Goal: Information Seeking & Learning: Find specific fact

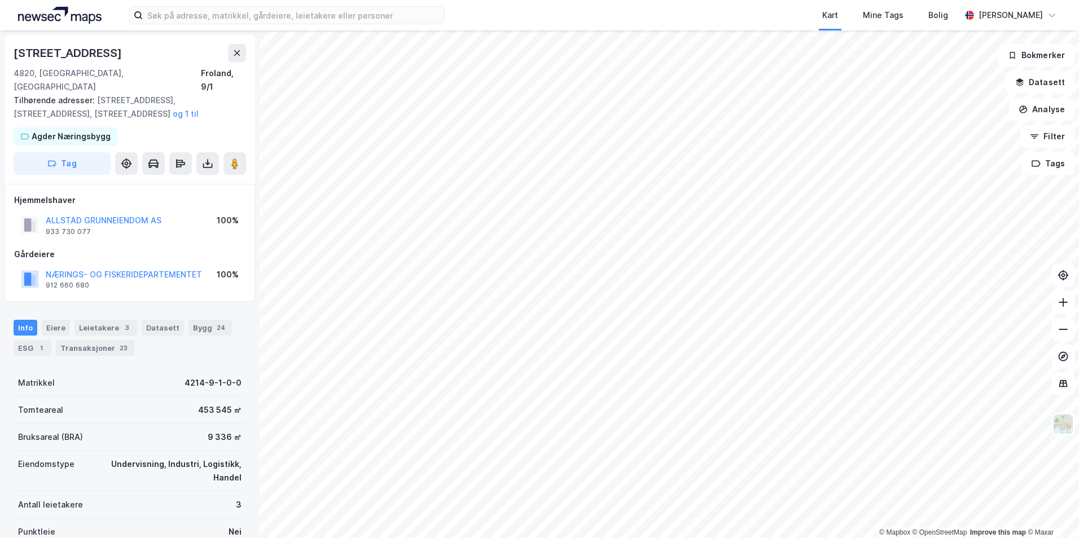
click at [75, 320] on div "Leietakere 3" at bounding box center [106, 328] width 63 height 16
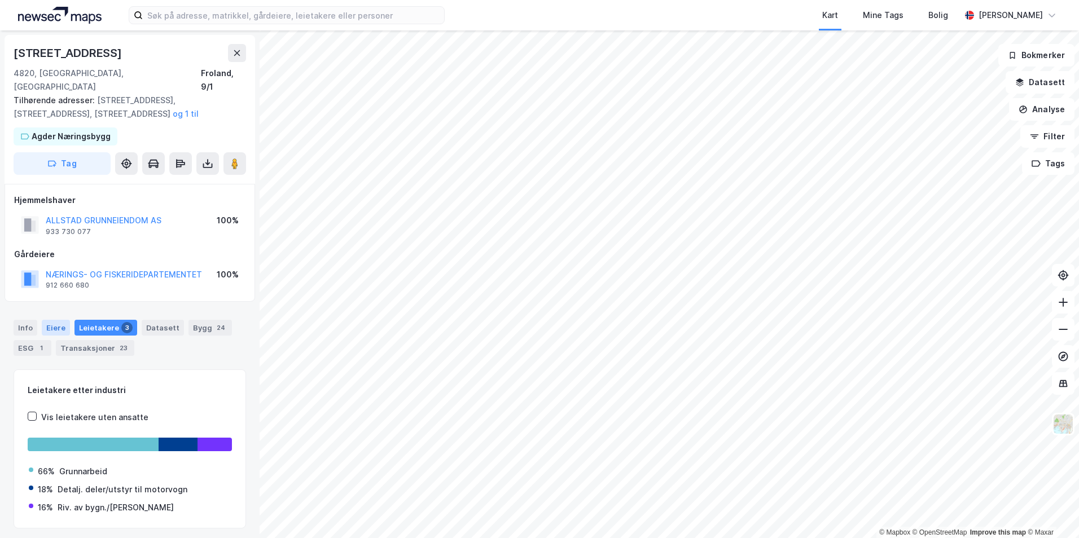
drag, startPoint x: 62, startPoint y: 312, endPoint x: 67, endPoint y: 309, distance: 6.3
click at [65, 320] on div "Eiere" at bounding box center [56, 328] width 28 height 16
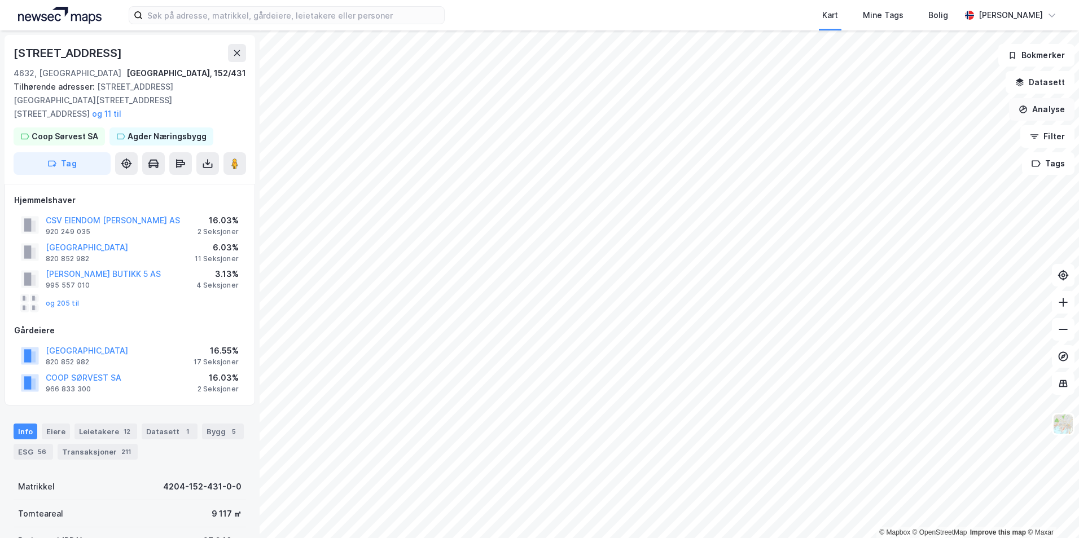
click at [1035, 101] on button "Analyse" at bounding box center [1041, 109] width 65 height 23
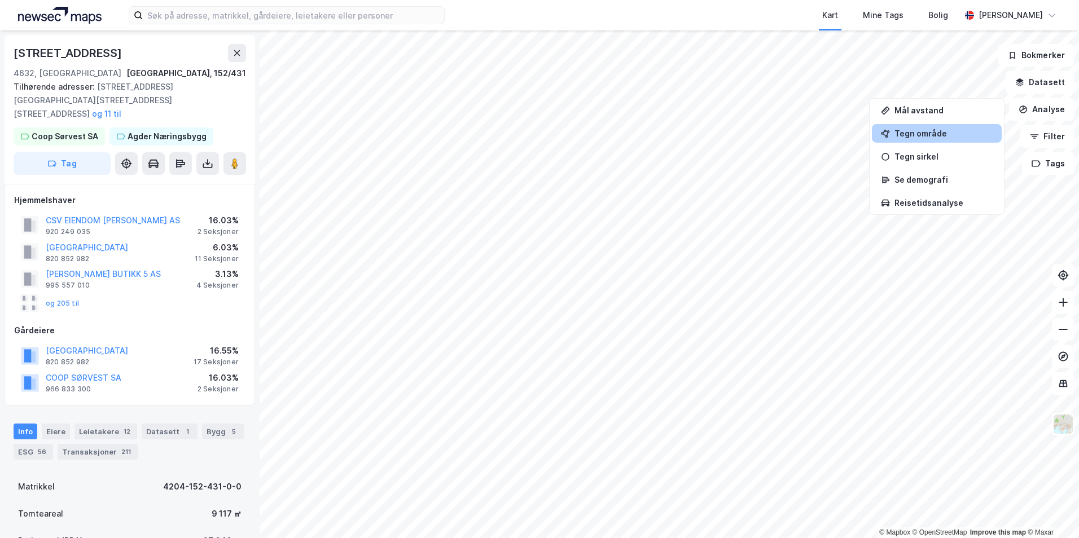
click at [916, 141] on div "Tegn område" at bounding box center [937, 133] width 130 height 19
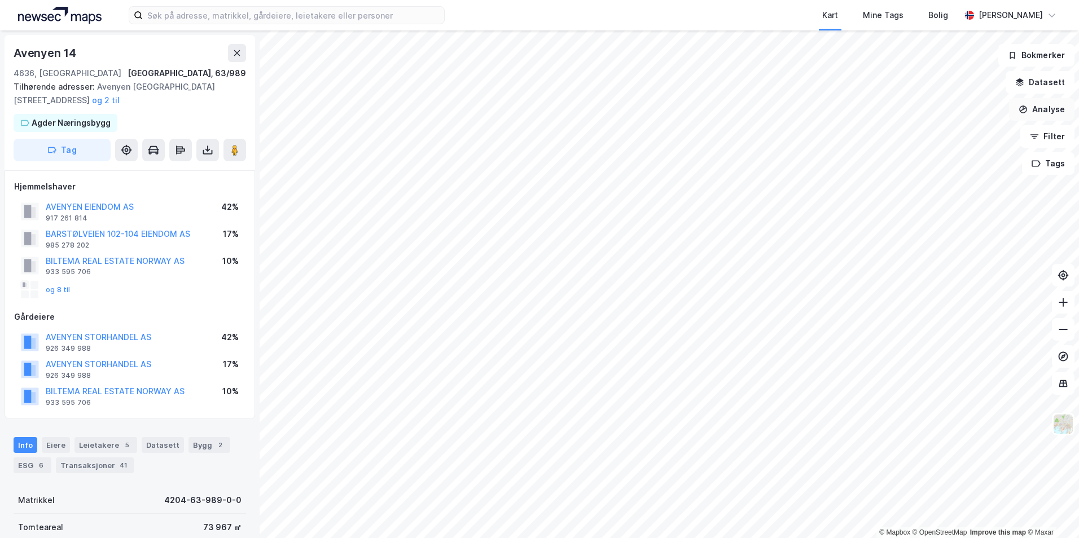
click at [1044, 100] on button "Analyse" at bounding box center [1041, 109] width 65 height 23
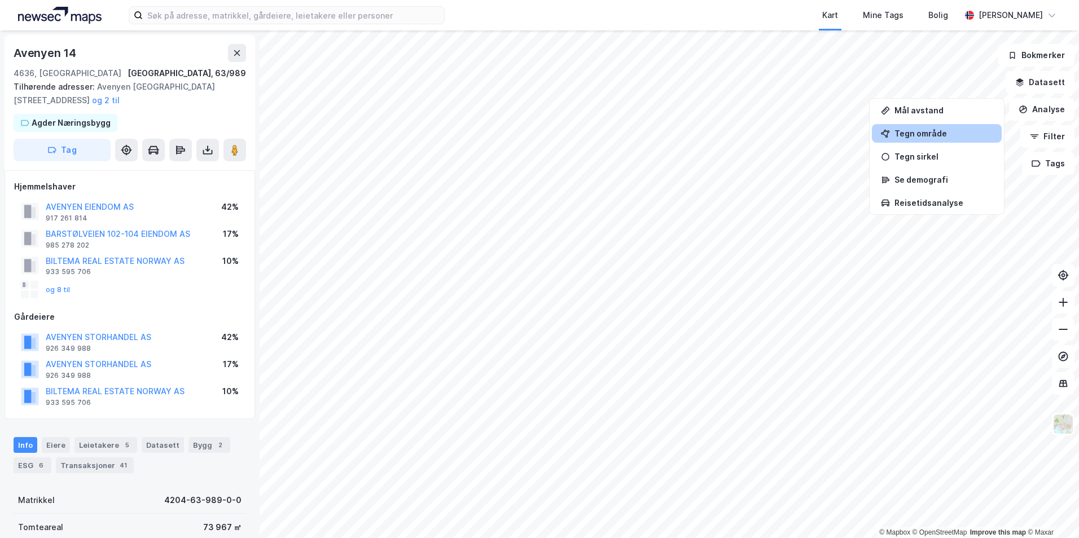
click at [959, 133] on div "Tegn område" at bounding box center [944, 134] width 98 height 10
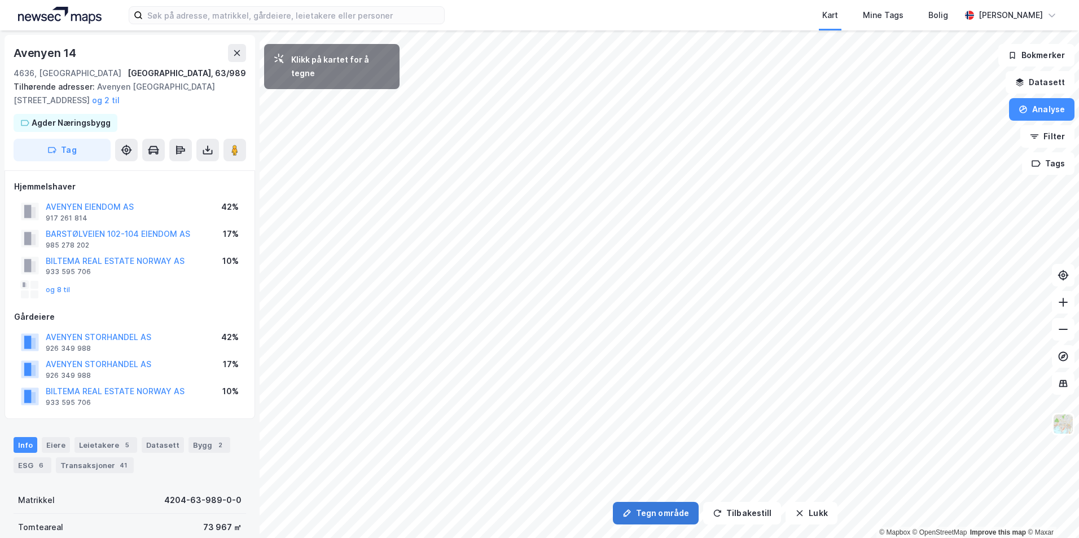
drag, startPoint x: 673, startPoint y: 518, endPoint x: 661, endPoint y: 502, distance: 19.7
click at [672, 516] on button "Tegn område" at bounding box center [656, 513] width 86 height 23
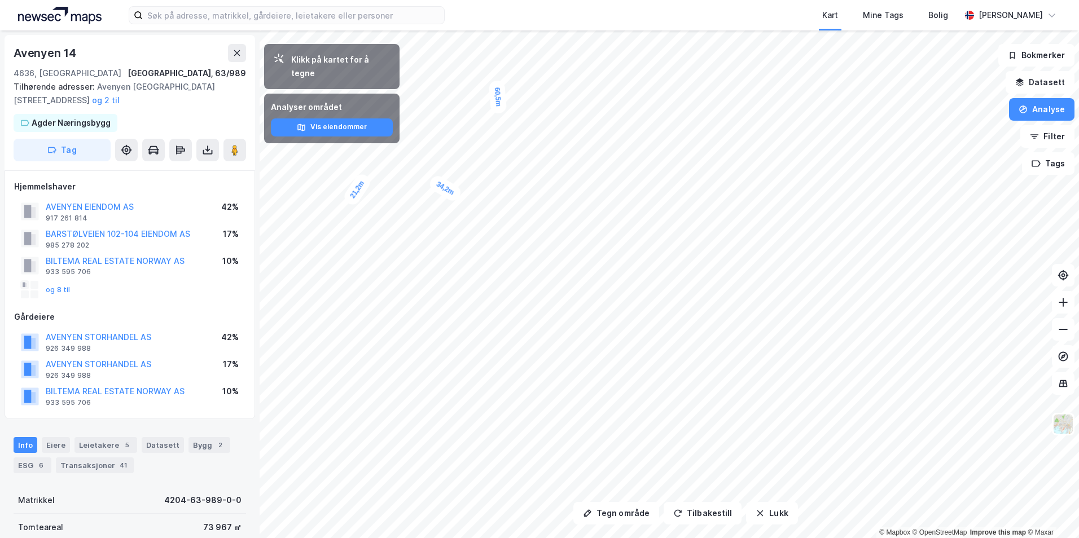
click at [65, 59] on div "Avenyen 14" at bounding box center [46, 53] width 65 height 18
click at [65, 58] on div "Avenyen 14" at bounding box center [46, 53] width 65 height 18
copy div "Avenyen 14"
drag, startPoint x: 519, startPoint y: 238, endPoint x: 541, endPoint y: 248, distance: 23.7
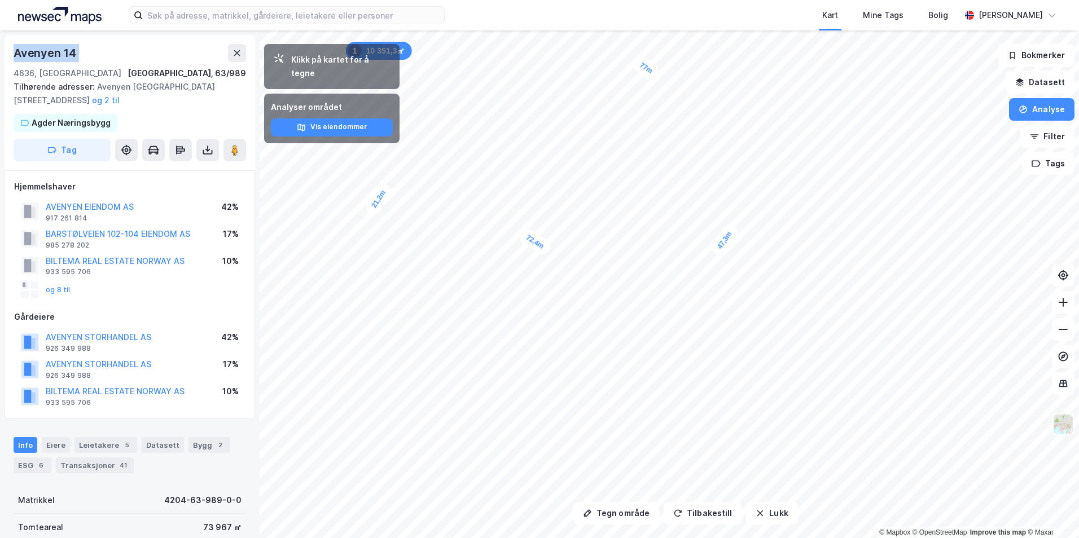
click at [541, 248] on div "72,4m" at bounding box center [535, 242] width 36 height 30
copy div "Avenyen 14"
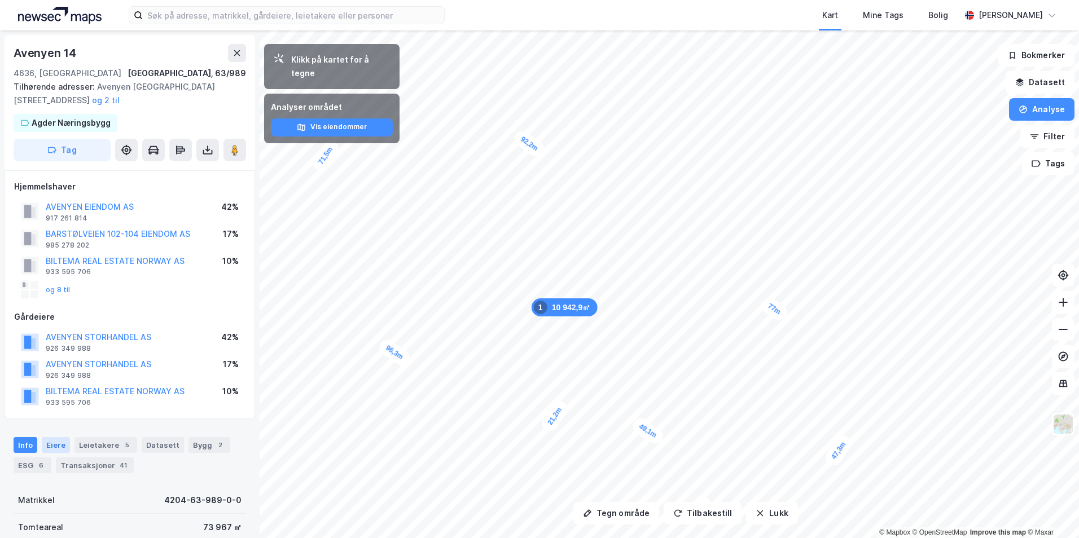
click at [62, 443] on div "Eiere" at bounding box center [56, 445] width 28 height 16
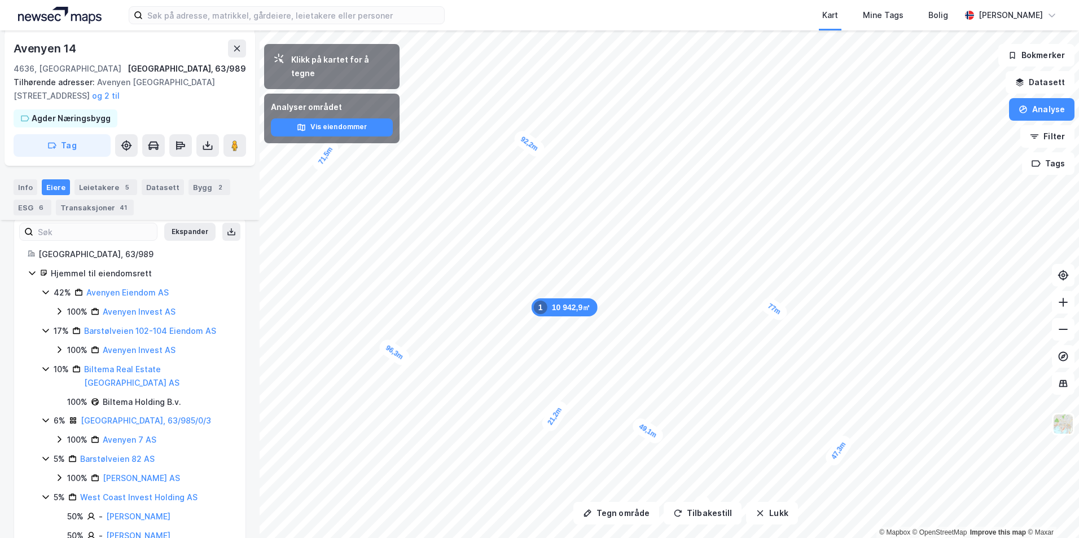
click at [35, 270] on icon at bounding box center [32, 273] width 9 height 9
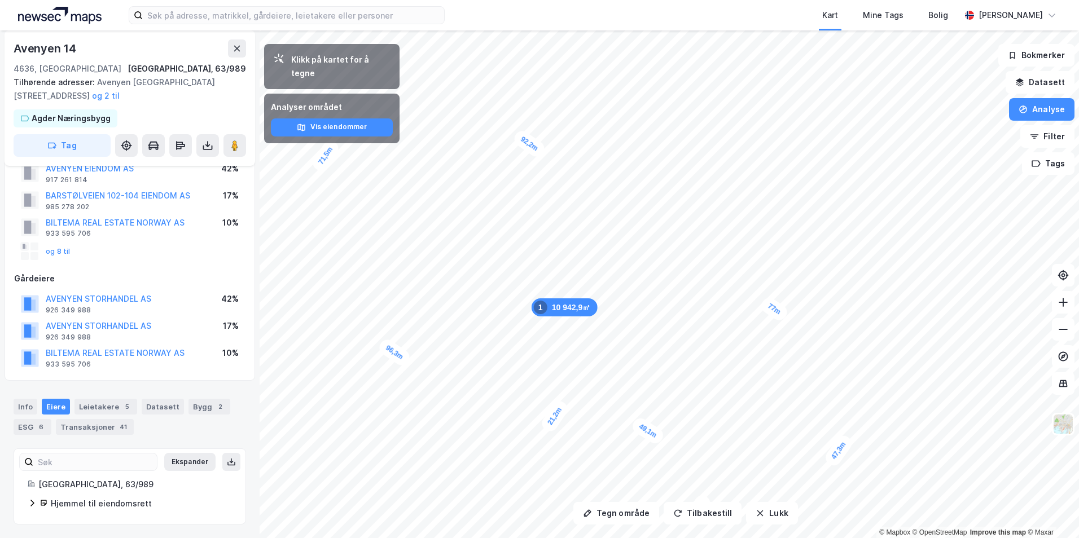
scroll to position [38, 0]
click at [35, 503] on icon at bounding box center [32, 503] width 9 height 9
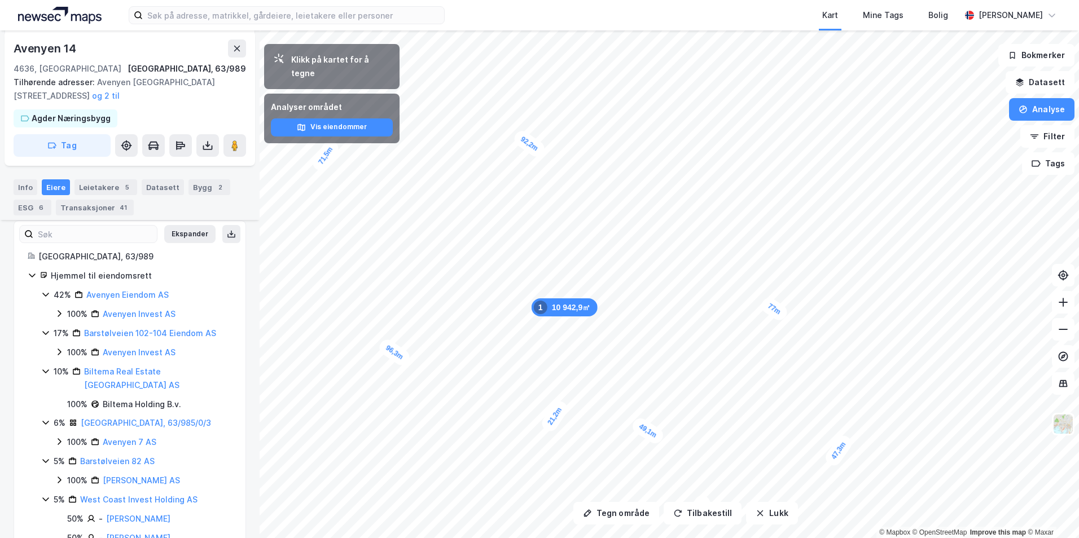
scroll to position [216, 0]
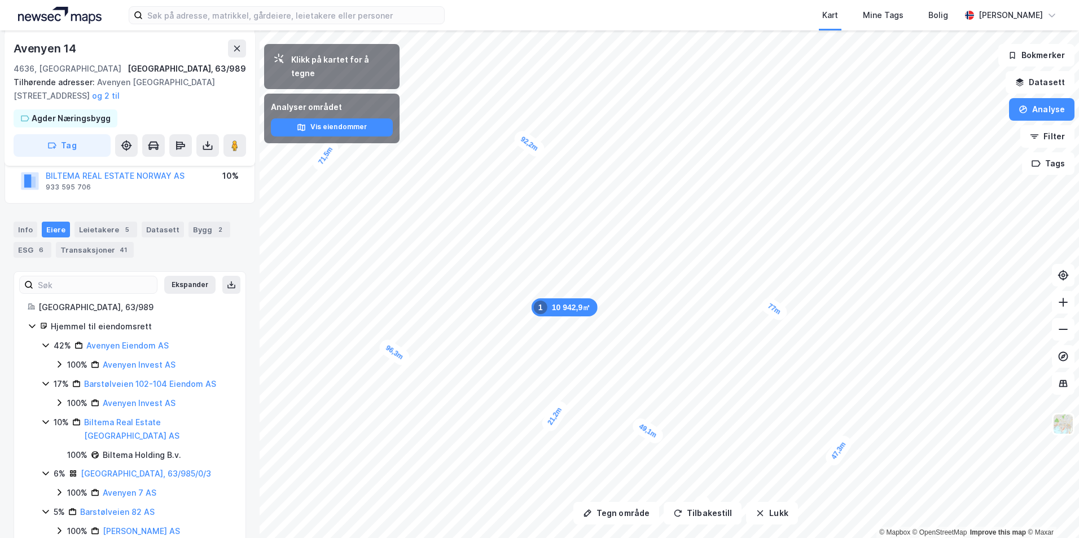
click at [46, 383] on icon at bounding box center [45, 383] width 9 height 9
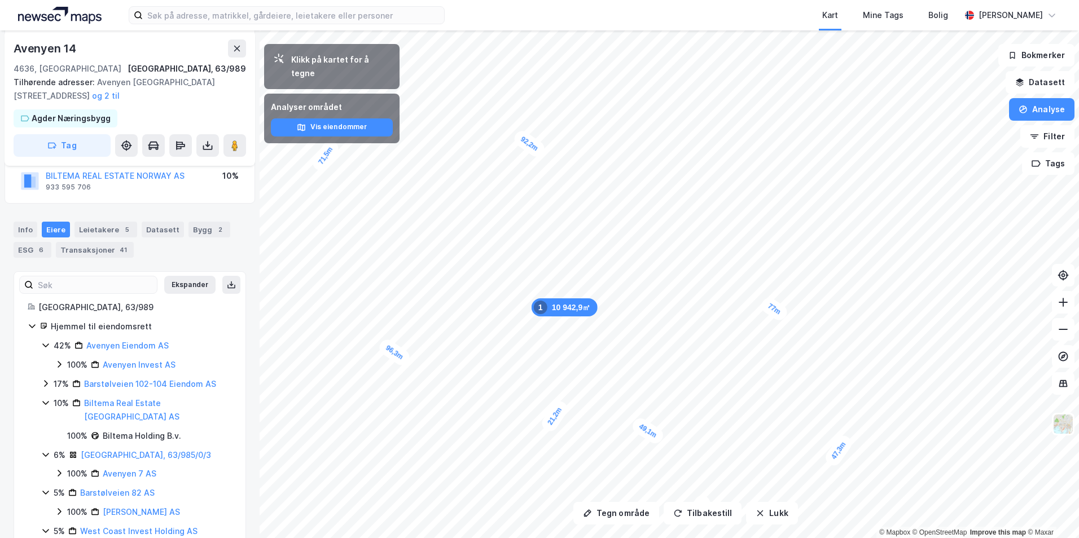
click at [47, 397] on div "10% Biltema Real Estate Norway AS" at bounding box center [136, 410] width 191 height 27
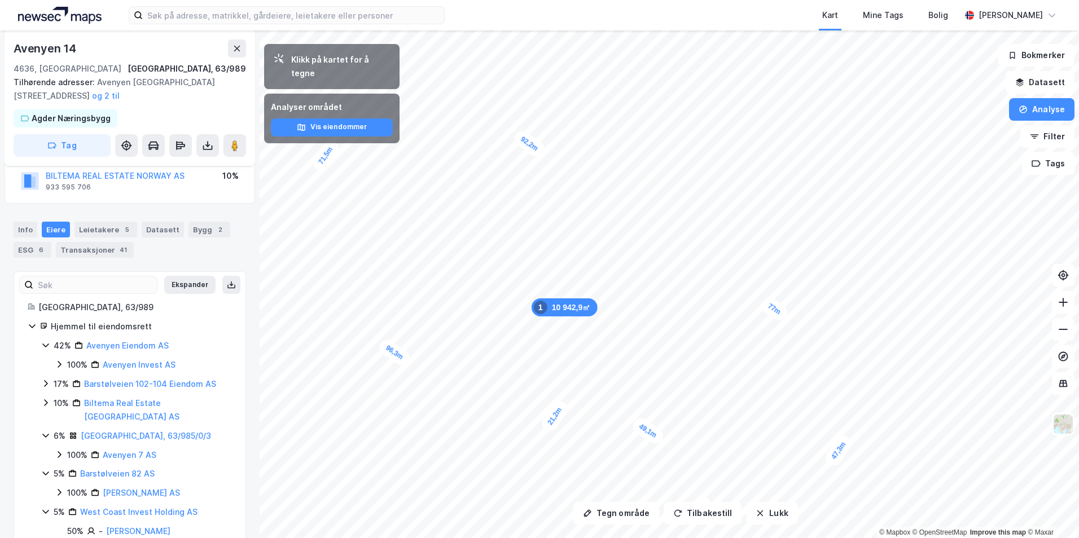
click at [45, 431] on icon at bounding box center [45, 435] width 9 height 9
click at [41, 450] on icon at bounding box center [45, 454] width 9 height 9
click at [44, 469] on icon at bounding box center [45, 473] width 9 height 9
click at [47, 527] on icon at bounding box center [45, 531] width 9 height 9
click at [62, 364] on icon at bounding box center [59, 364] width 9 height 9
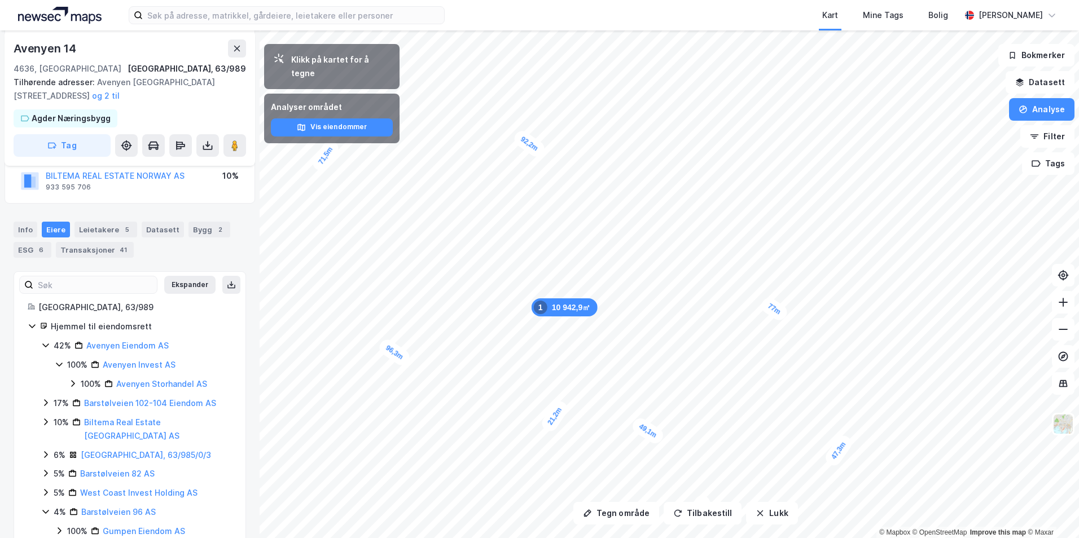
click at [72, 382] on icon at bounding box center [72, 383] width 9 height 9
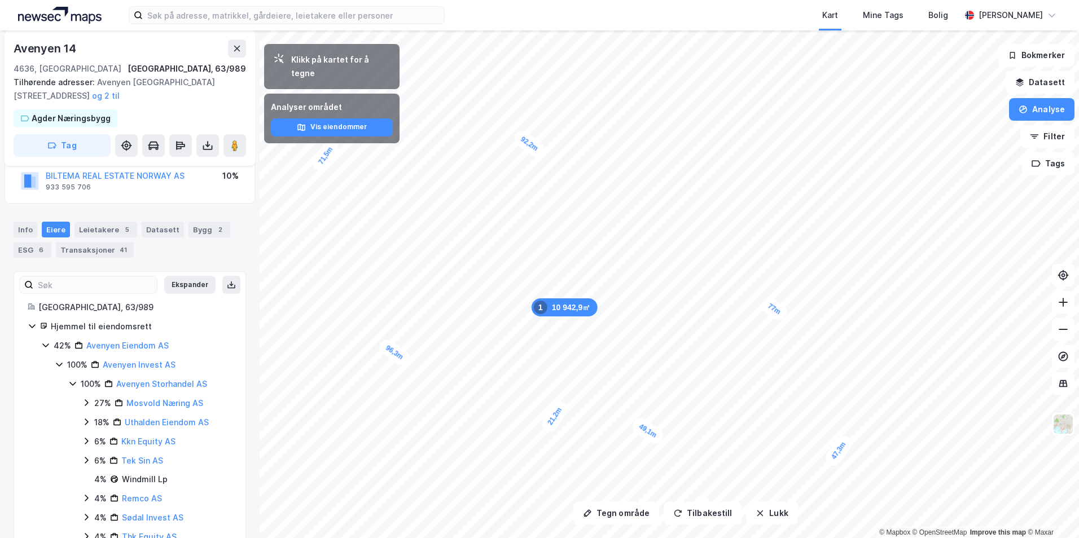
click at [72, 386] on icon at bounding box center [72, 383] width 9 height 9
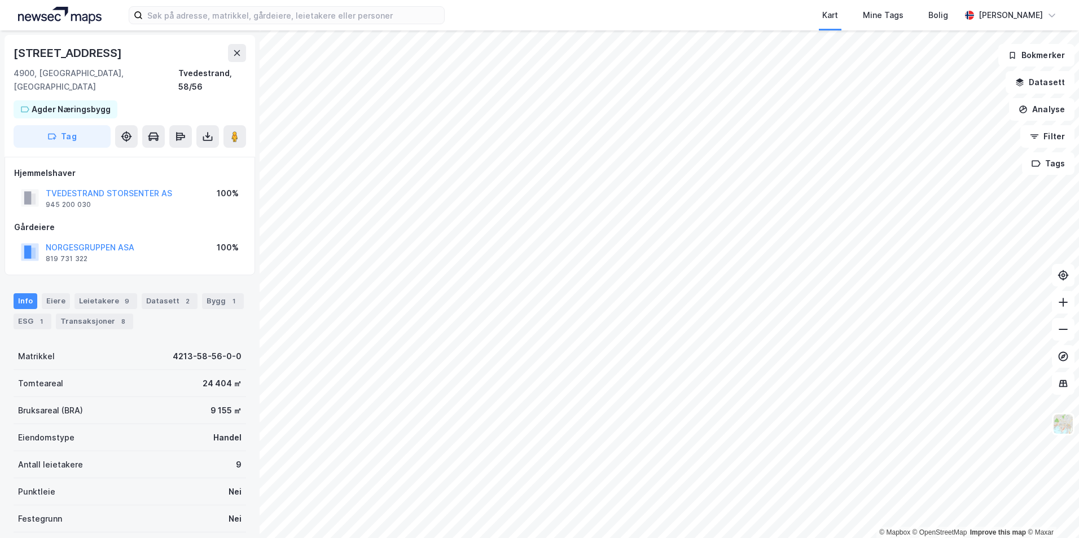
click at [65, 50] on div "Industriveien 8" at bounding box center [69, 53] width 111 height 18
copy div "Industriveien 8"
click at [94, 52] on div "Molandsveien 4" at bounding box center [69, 53] width 111 height 18
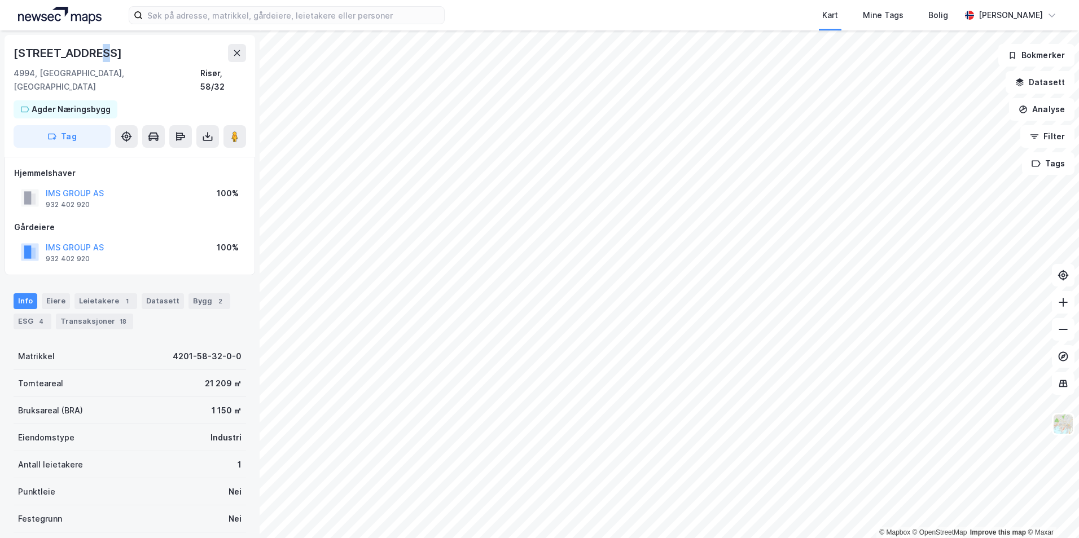
click at [94, 52] on div "Molandsveien 4" at bounding box center [69, 53] width 111 height 18
copy div "Molandsveien 4"
click at [63, 294] on div "Eiere" at bounding box center [56, 302] width 28 height 16
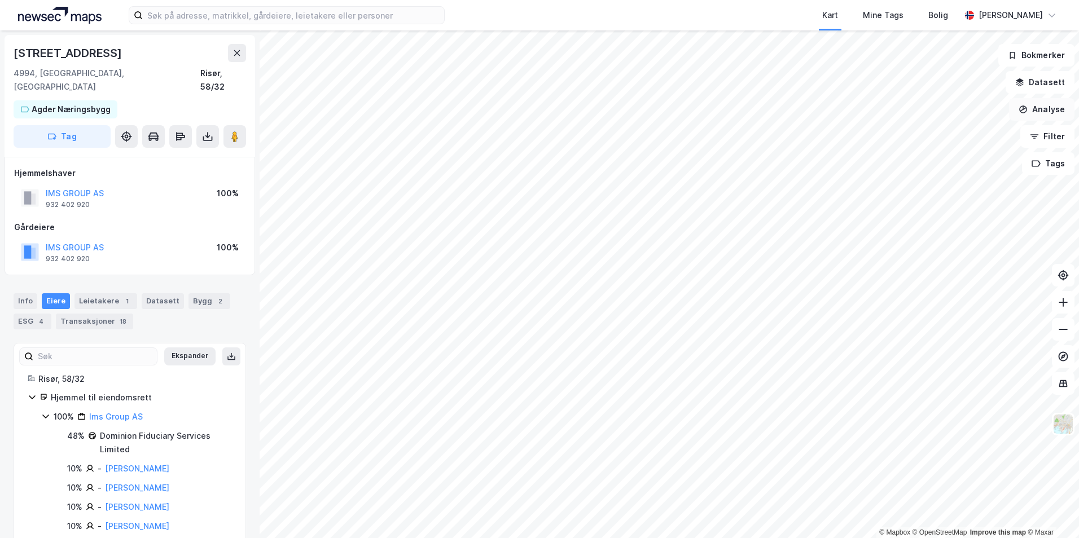
click at [1057, 104] on button "Analyse" at bounding box center [1041, 109] width 65 height 23
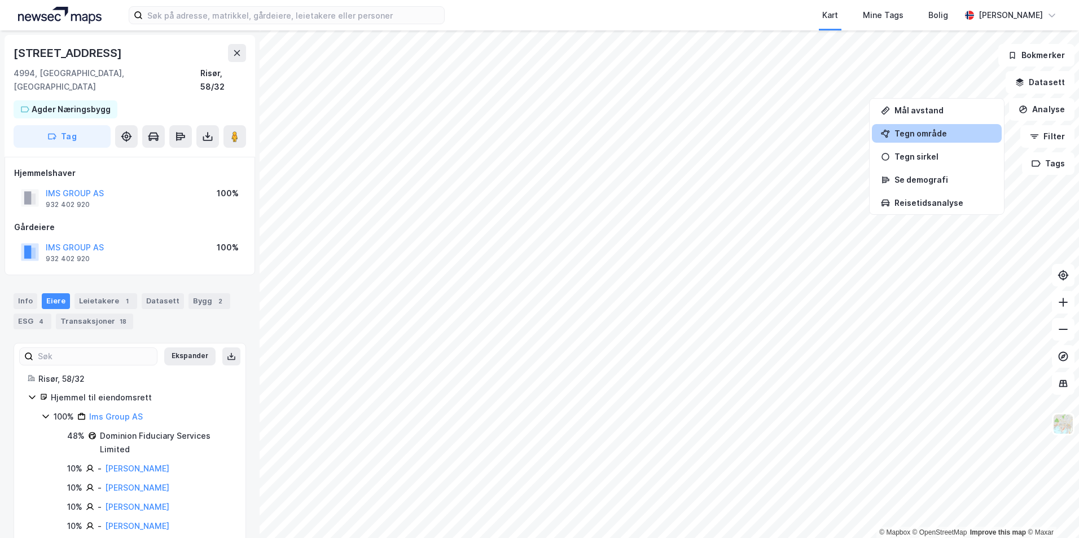
click at [933, 126] on div "Tegn område" at bounding box center [937, 133] width 130 height 19
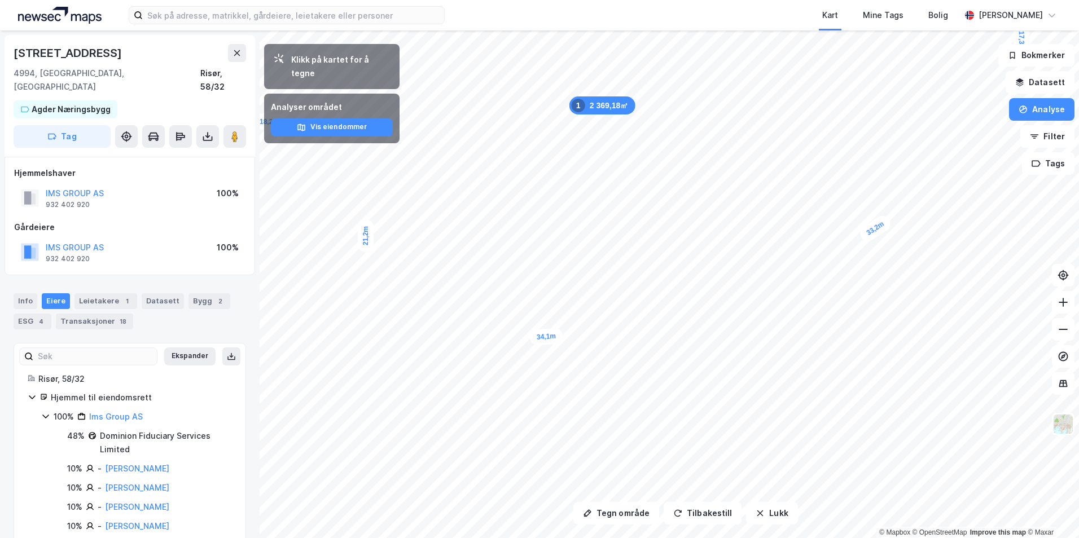
drag, startPoint x: 548, startPoint y: 307, endPoint x: 548, endPoint y: 341, distance: 33.9
click at [548, 341] on div "34,1m" at bounding box center [546, 337] width 34 height 18
drag, startPoint x: 536, startPoint y: 300, endPoint x: 779, endPoint y: 505, distance: 318.1
drag, startPoint x: 631, startPoint y: 121, endPoint x: 618, endPoint y: 121, distance: 13.0
click at [618, 121] on div "11,9m" at bounding box center [622, 118] width 36 height 27
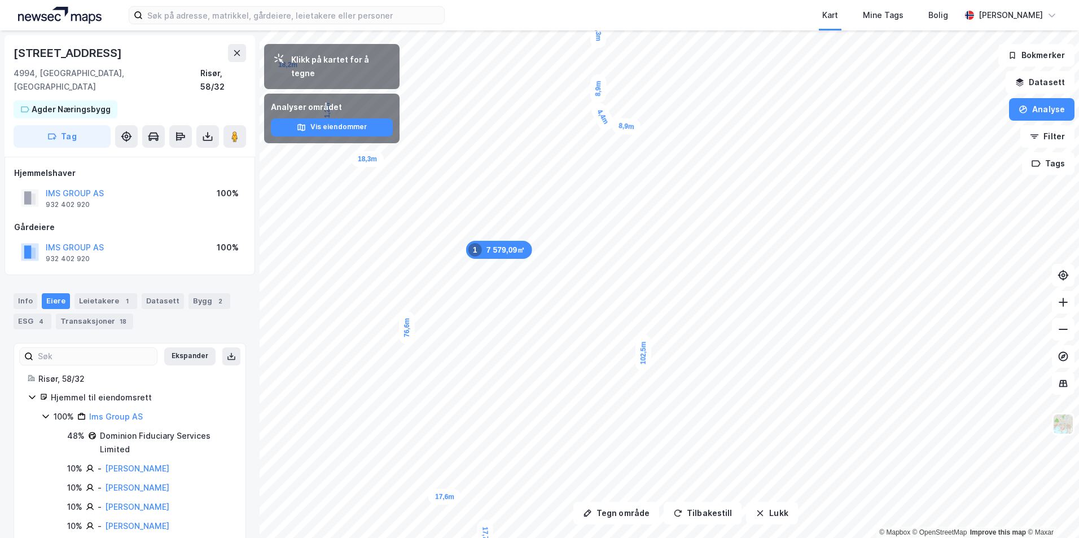
drag, startPoint x: 621, startPoint y: 120, endPoint x: 609, endPoint y: 129, distance: 15.4
click at [587, 520] on button "Tegn område" at bounding box center [616, 513] width 86 height 23
click at [77, 59] on div "Molandsveien 4" at bounding box center [69, 53] width 111 height 18
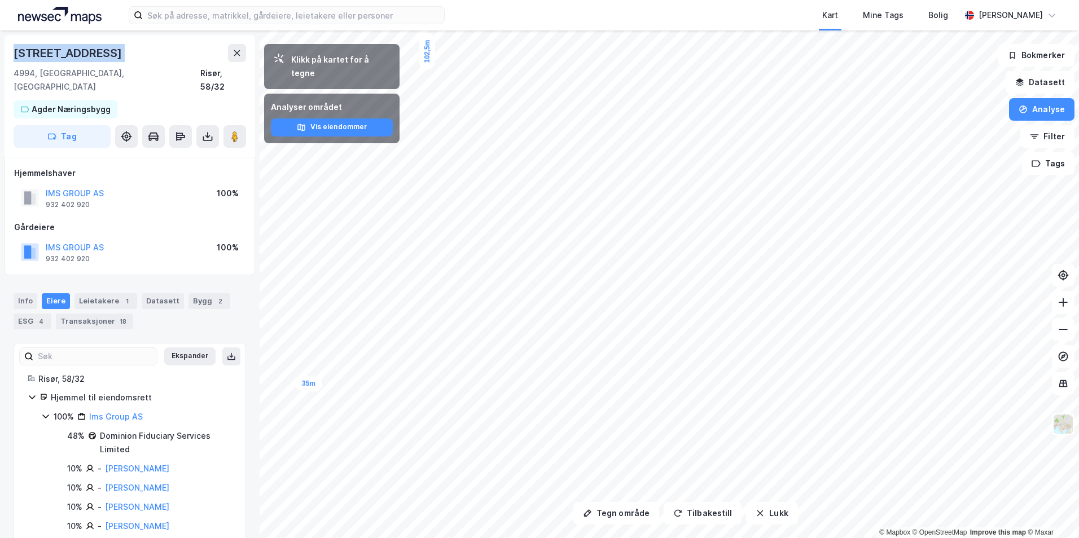
copy div "Molandsveien 4"
drag, startPoint x: 634, startPoint y: 517, endPoint x: 621, endPoint y: 509, distance: 15.2
click at [633, 517] on button "Tegn område" at bounding box center [616, 513] width 86 height 23
drag, startPoint x: 418, startPoint y: 86, endPoint x: 418, endPoint y: 98, distance: 11.3
click at [418, 98] on div "102,5m" at bounding box center [418, 99] width 16 height 37
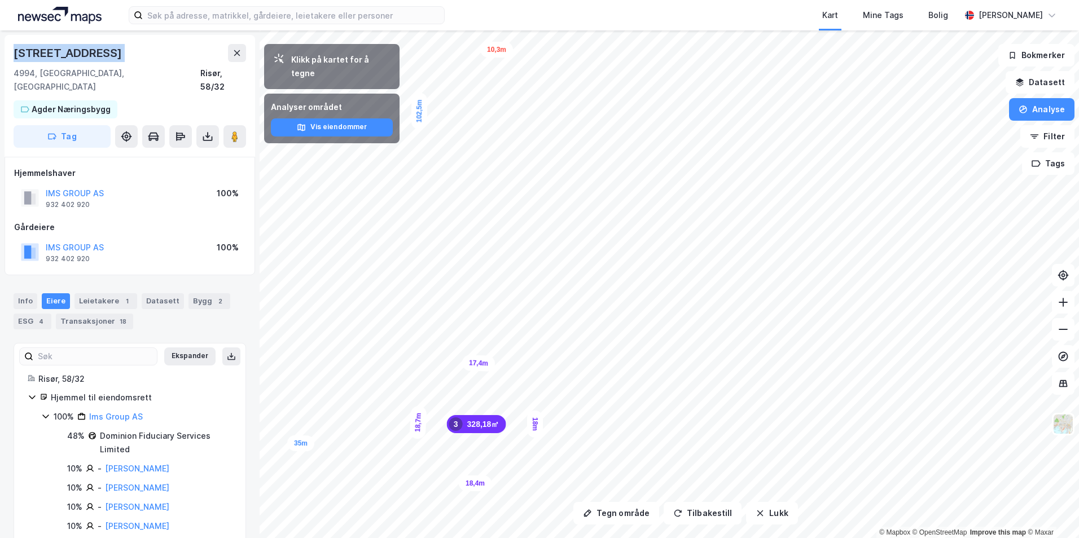
drag, startPoint x: 418, startPoint y: 101, endPoint x: 419, endPoint y: 111, distance: 10.2
click at [419, 111] on div "102,5m" at bounding box center [419, 111] width 16 height 37
click at [417, 109] on div "102,5m" at bounding box center [419, 111] width 16 height 37
click at [594, 516] on button "Tegn område" at bounding box center [616, 513] width 86 height 23
click at [627, 511] on button "Tegn område" at bounding box center [616, 513] width 86 height 23
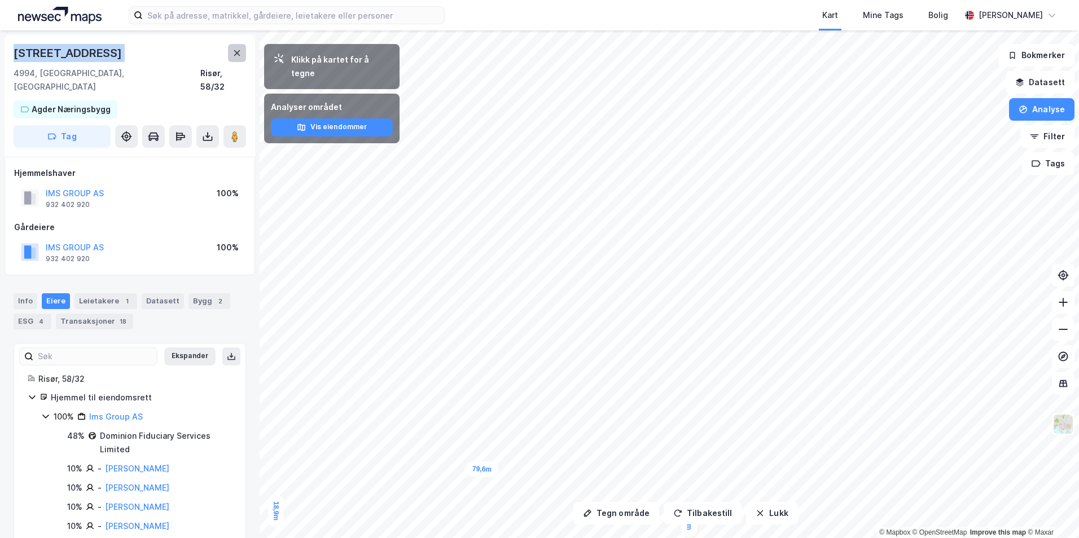
click at [238, 51] on icon at bounding box center [237, 53] width 6 height 6
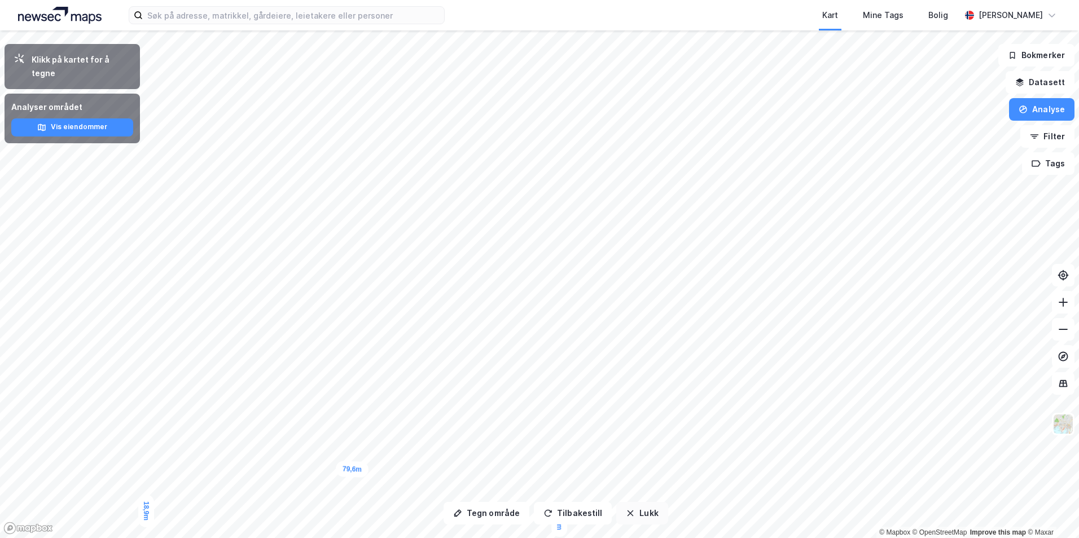
click at [649, 523] on button "Lukk" at bounding box center [641, 513] width 51 height 23
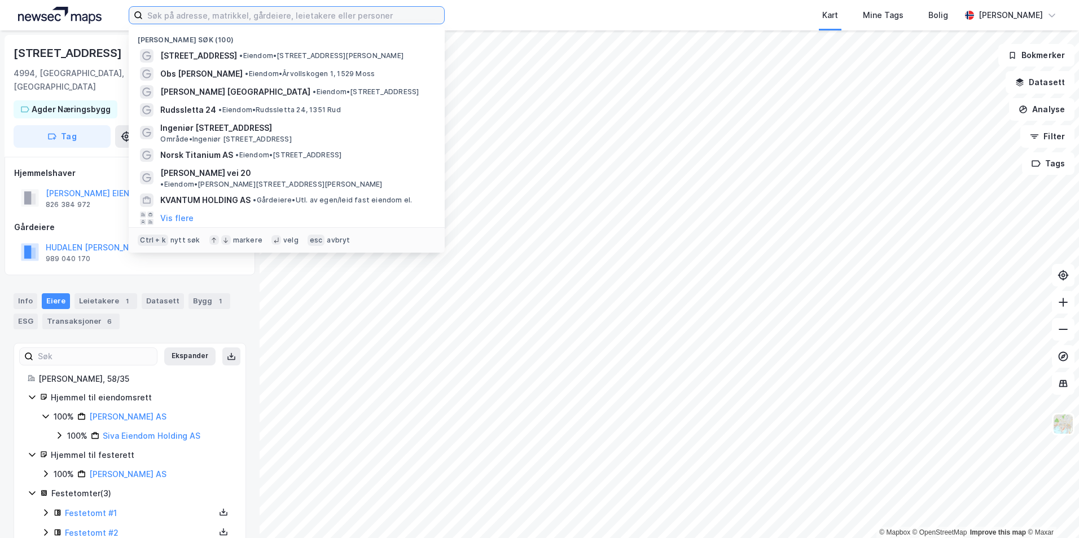
click at [265, 18] on input at bounding box center [293, 15] width 301 height 17
type input "asko larvik"
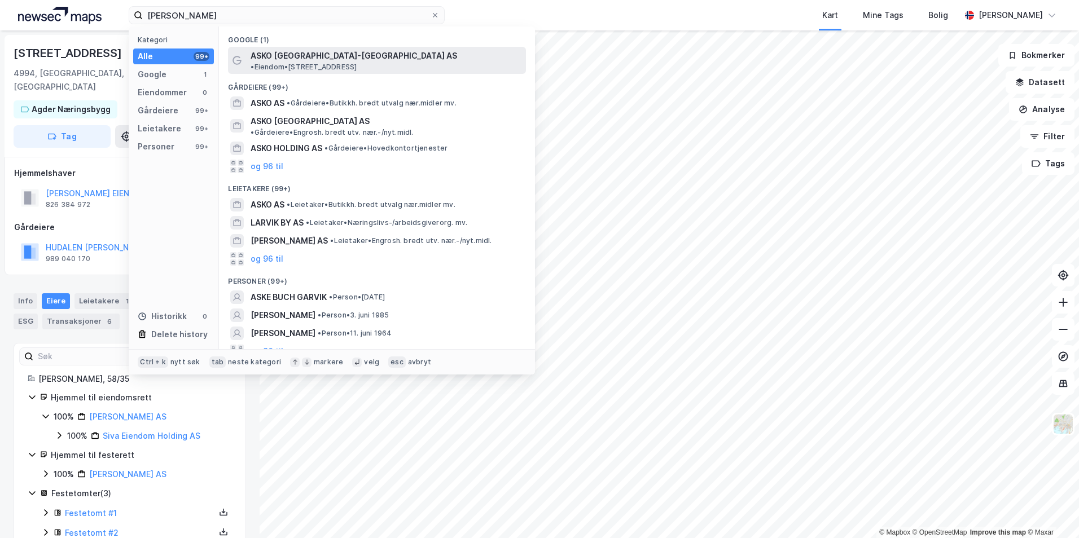
click at [357, 63] on span "• Eiendom • Hegdalveien 87, 3261 Larvik" at bounding box center [304, 67] width 106 height 9
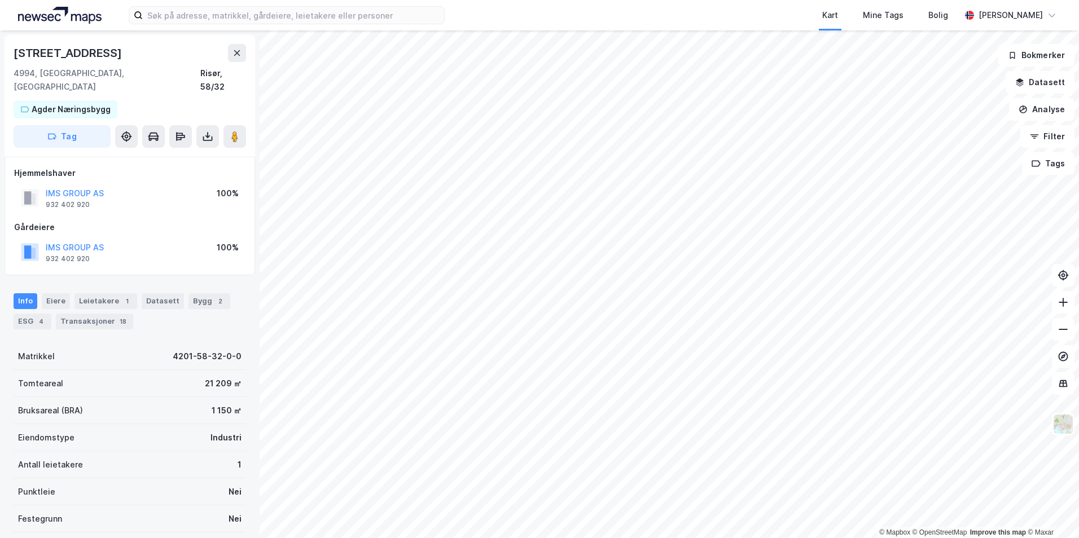
scroll to position [14, 0]
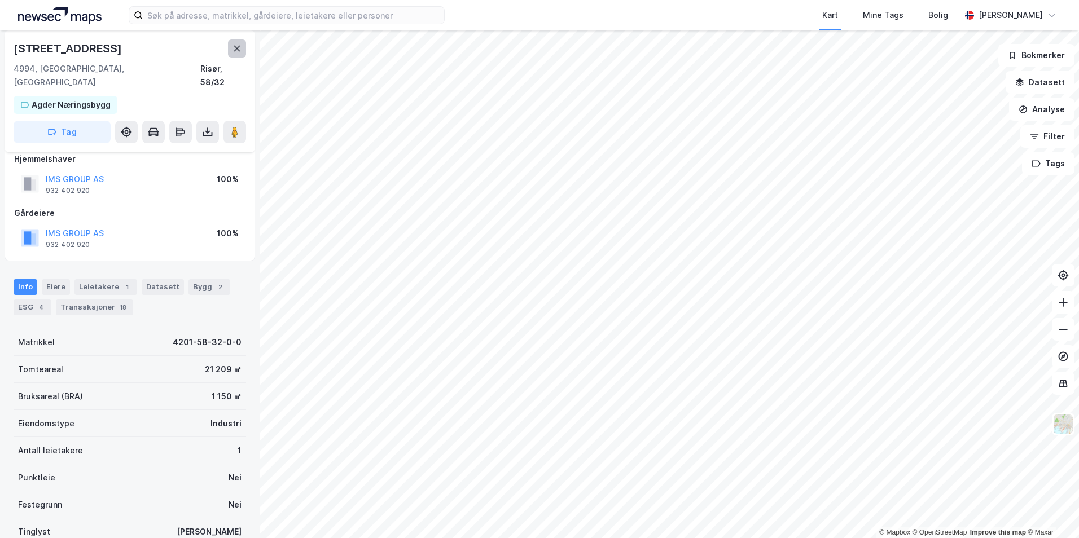
click at [231, 44] on button at bounding box center [237, 49] width 18 height 18
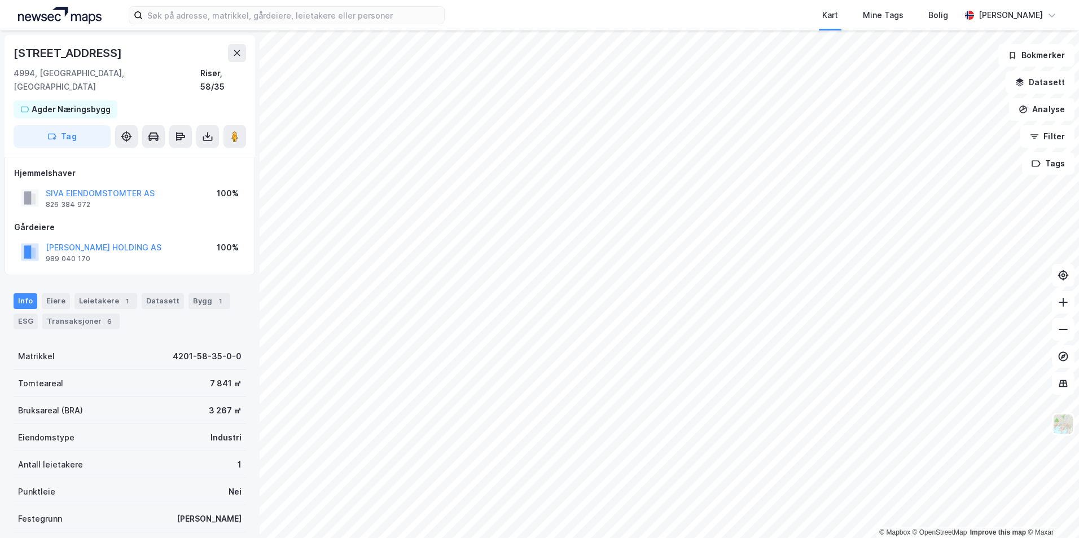
scroll to position [14, 0]
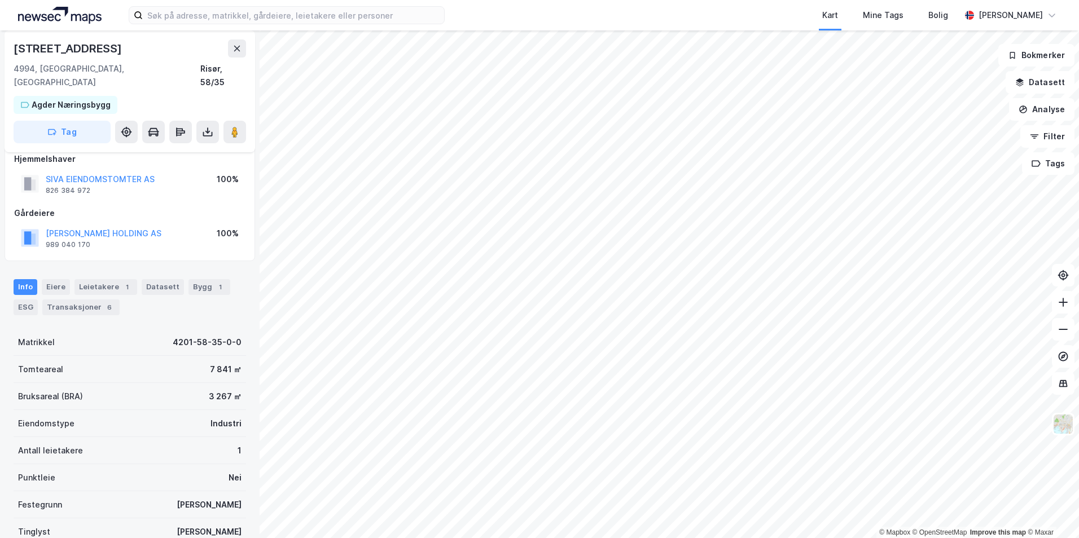
click at [103, 42] on div "[STREET_ADDRESS]" at bounding box center [130, 49] width 233 height 18
click at [91, 43] on div "[STREET_ADDRESS]" at bounding box center [69, 49] width 111 height 18
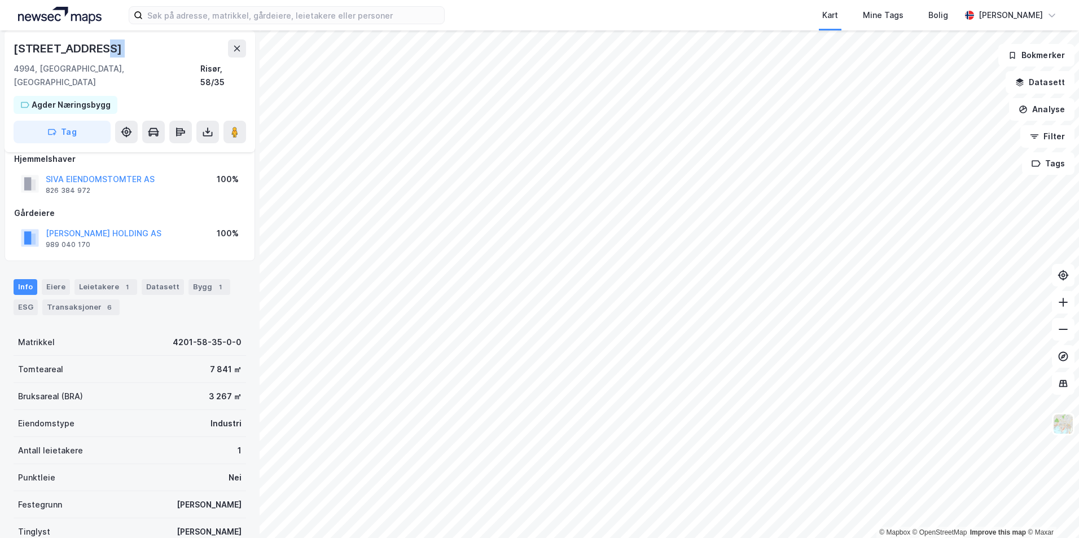
click at [91, 43] on div "[STREET_ADDRESS]" at bounding box center [69, 49] width 111 height 18
click at [89, 47] on div "[STREET_ADDRESS]" at bounding box center [69, 49] width 111 height 18
click at [78, 60] on div "[STREET_ADDRESS]" at bounding box center [130, 65] width 233 height 50
click at [95, 46] on div "[STREET_ADDRESS]" at bounding box center [69, 49] width 111 height 18
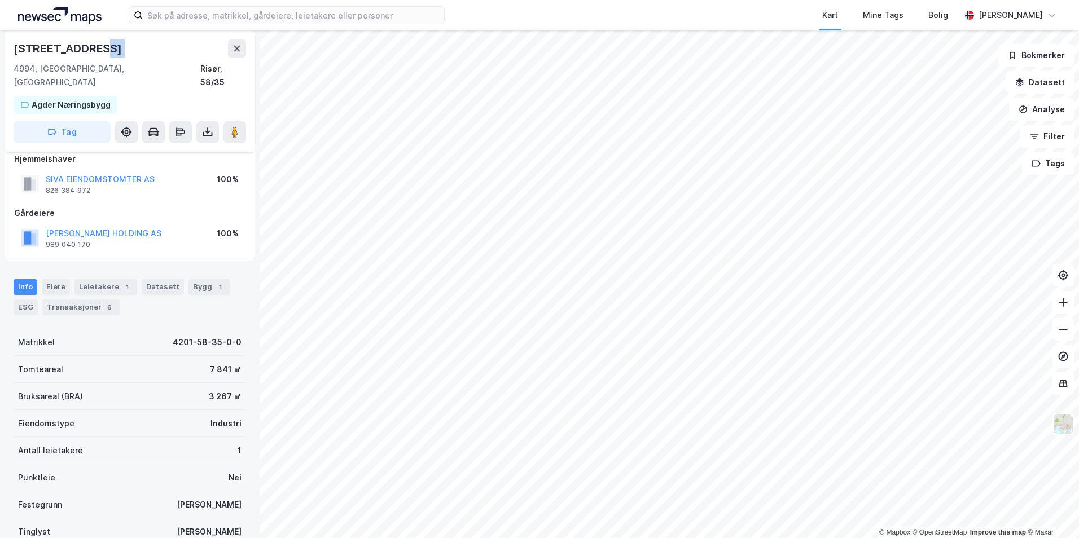
click at [95, 46] on div "[STREET_ADDRESS]" at bounding box center [69, 49] width 111 height 18
copy div "[STREET_ADDRESS]"
